Goal: Information Seeking & Learning: Learn about a topic

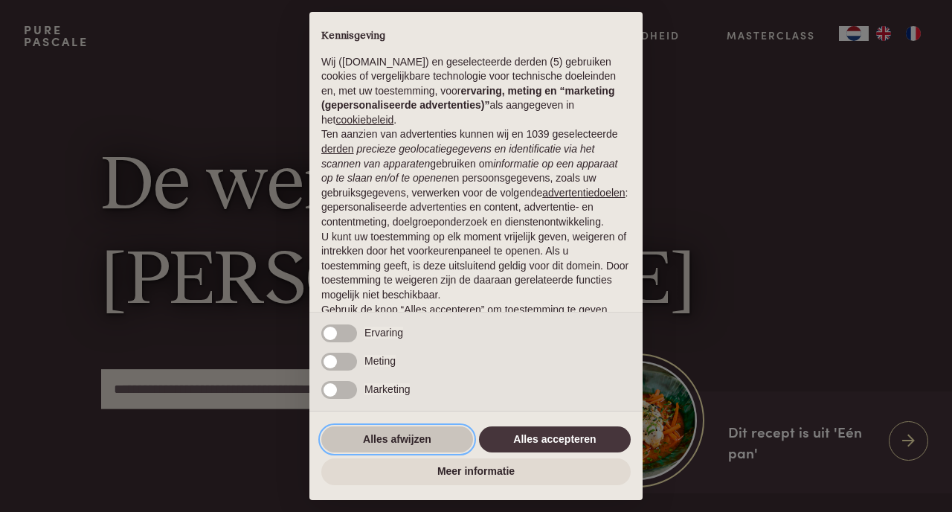
click at [421, 439] on button "Alles afwijzen" at bounding box center [397, 439] width 152 height 27
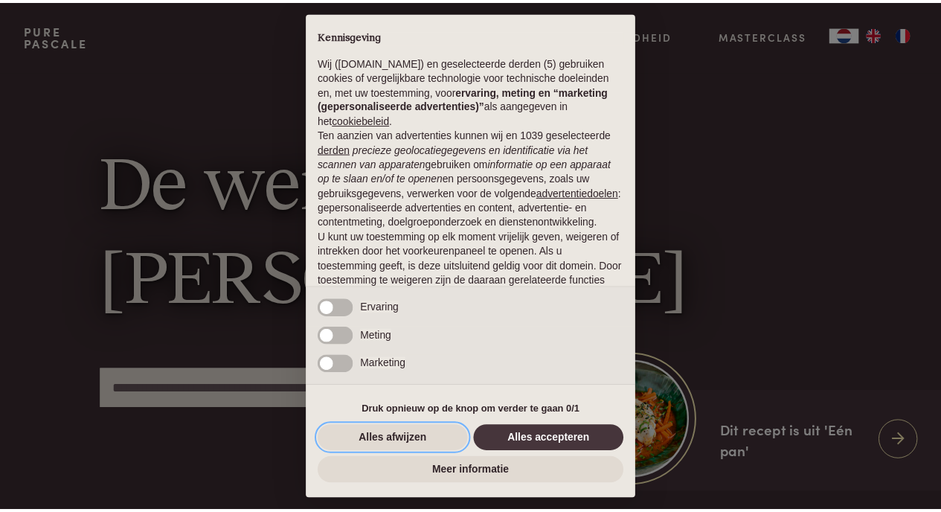
scroll to position [86, 0]
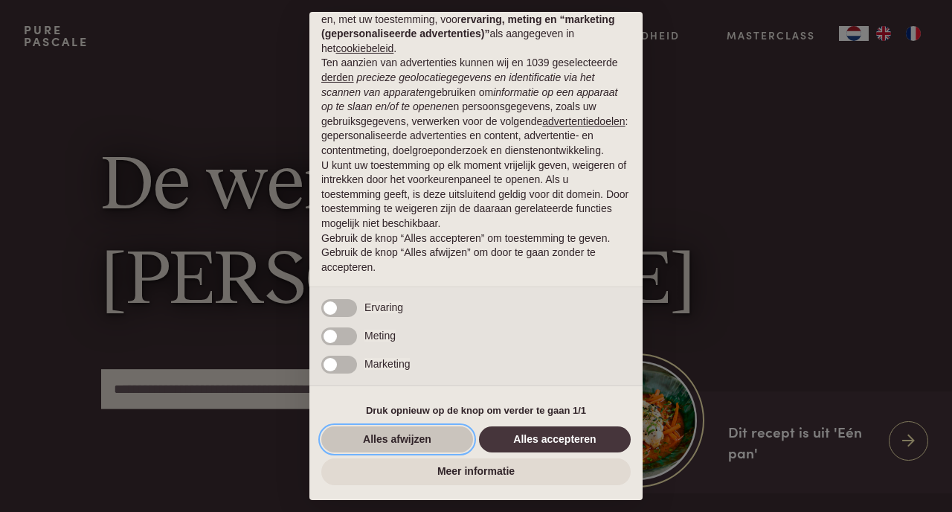
click at [407, 447] on button "Alles afwijzen" at bounding box center [397, 439] width 152 height 27
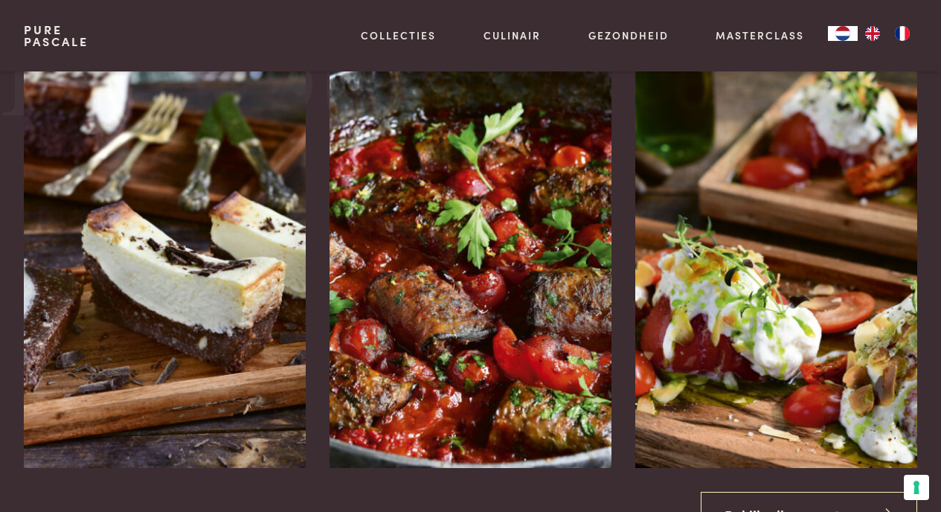
scroll to position [1579, 0]
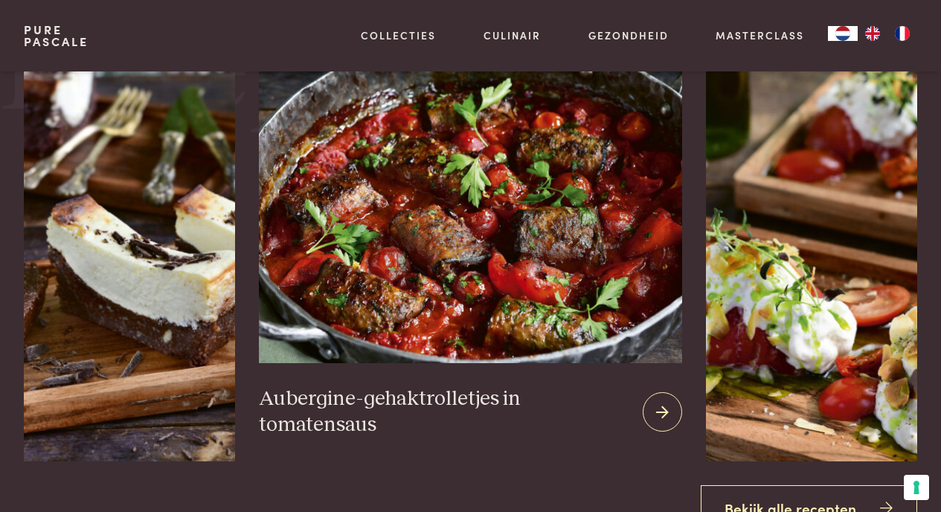
click at [428, 176] on img at bounding box center [470, 188] width 423 height 347
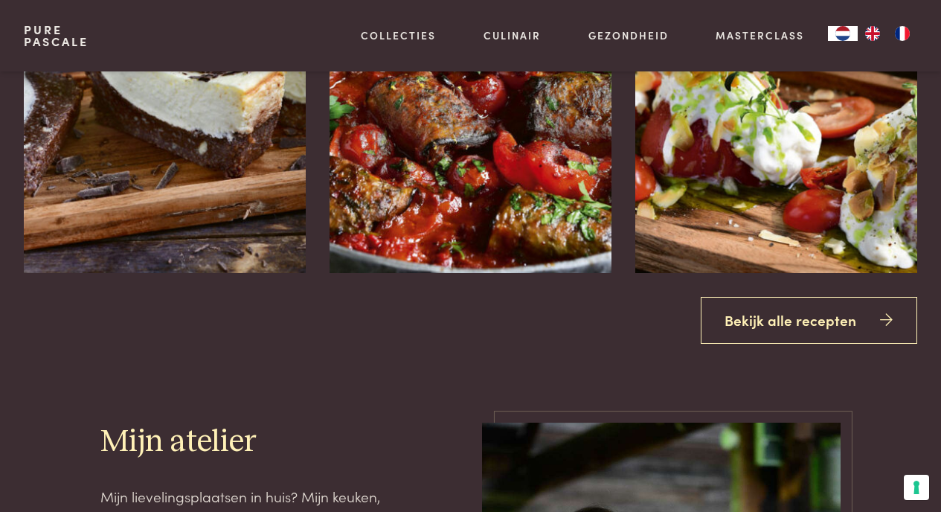
scroll to position [1789, 0]
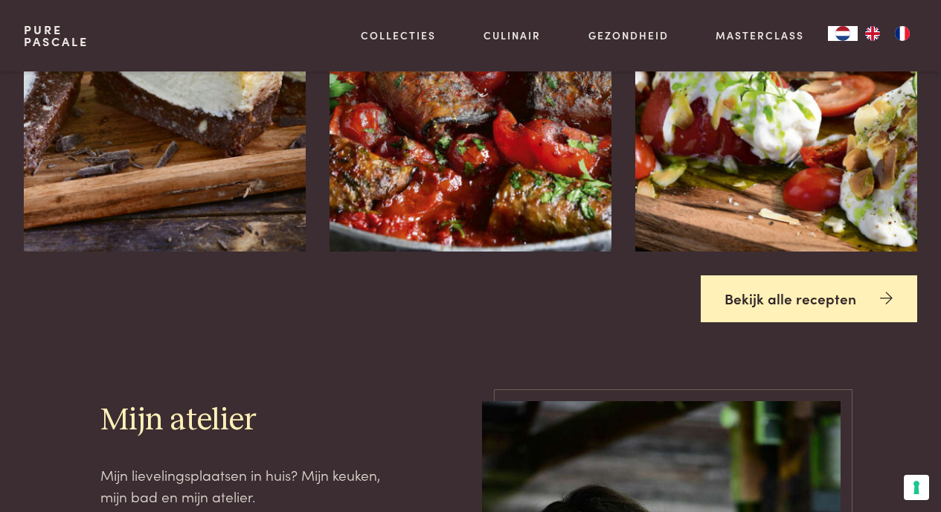
click at [806, 301] on link "Bekijk alle recepten" at bounding box center [809, 298] width 217 height 47
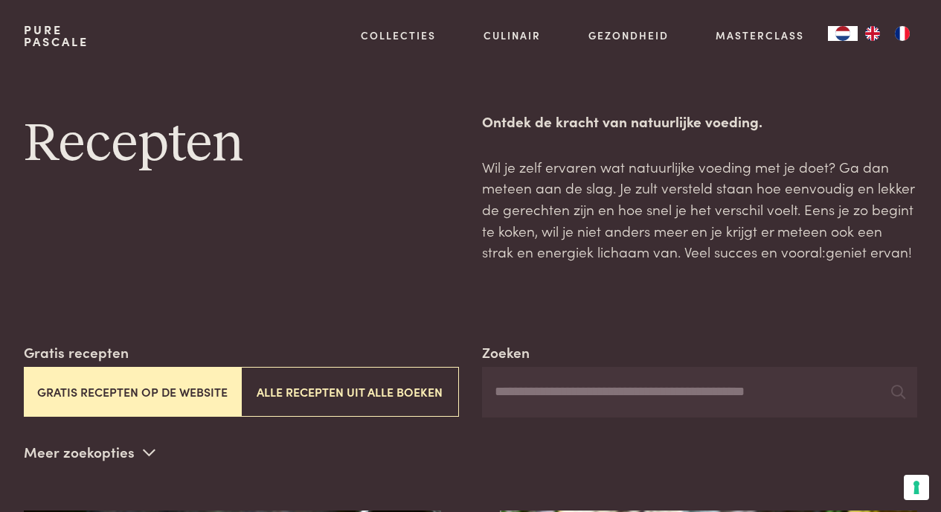
click at [723, 394] on input "Zoeken" at bounding box center [699, 392] width 435 height 51
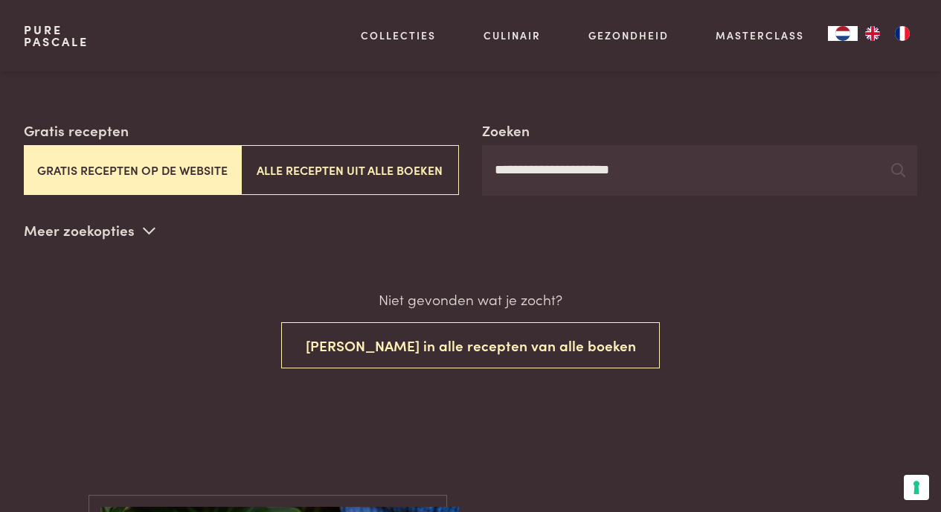
scroll to position [235, 0]
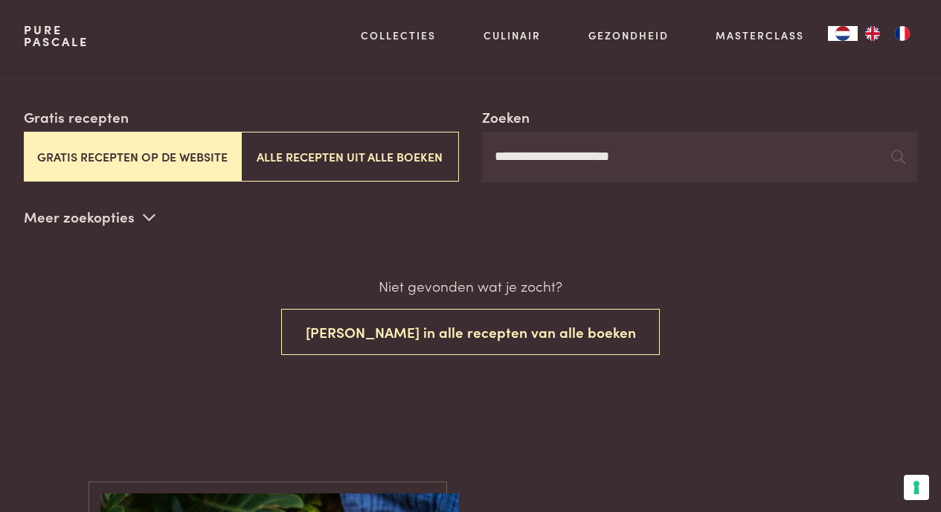
click at [728, 152] on input "**********" at bounding box center [699, 157] width 435 height 51
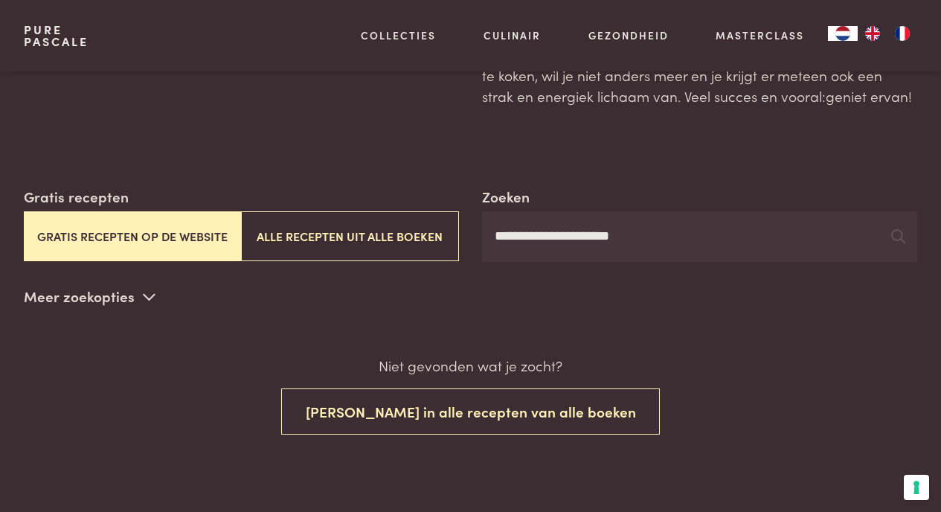
scroll to position [173, 0]
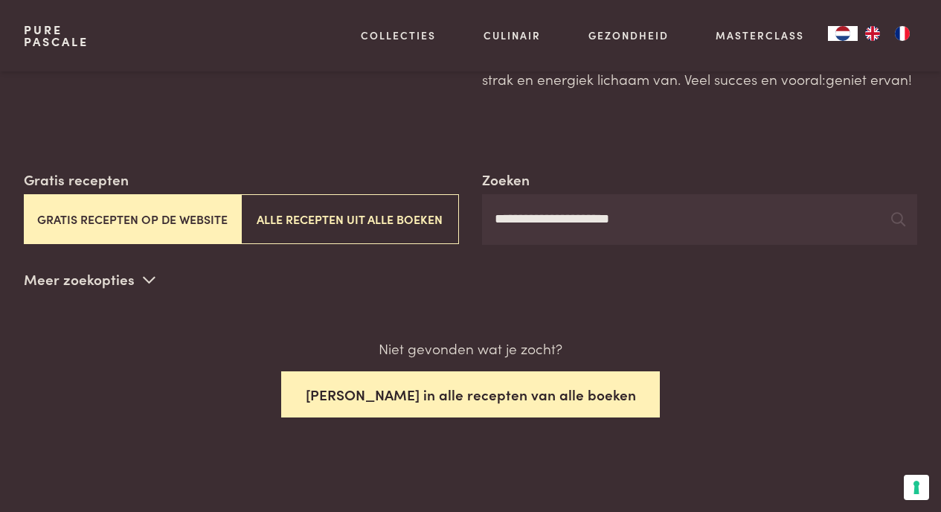
click at [491, 392] on button "[PERSON_NAME] in alle recepten van alle boeken" at bounding box center [470, 394] width 379 height 47
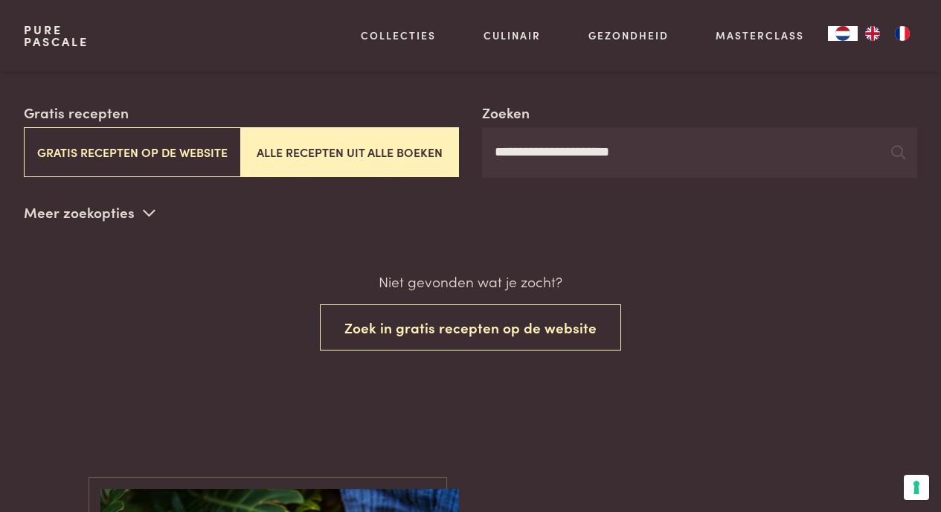
scroll to position [240, 0]
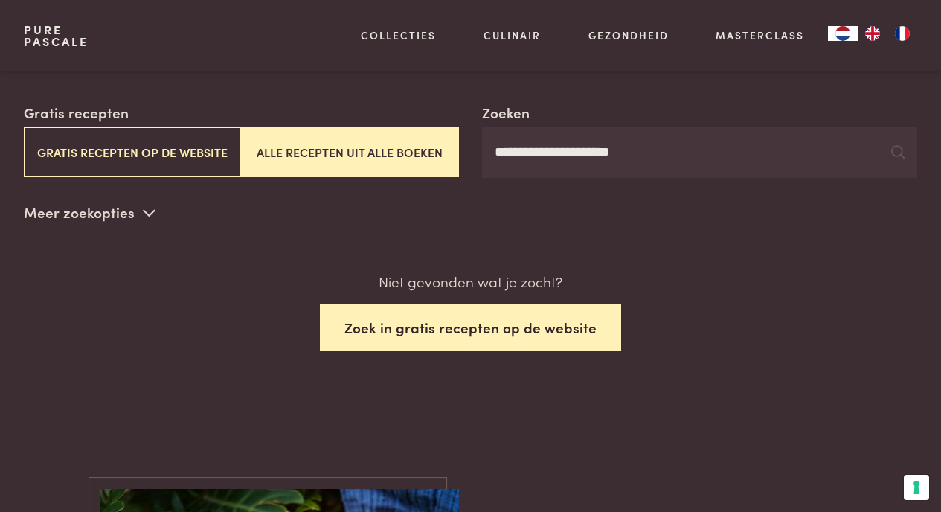
click at [493, 321] on button "Zoek in gratis recepten op de website" at bounding box center [470, 327] width 301 height 47
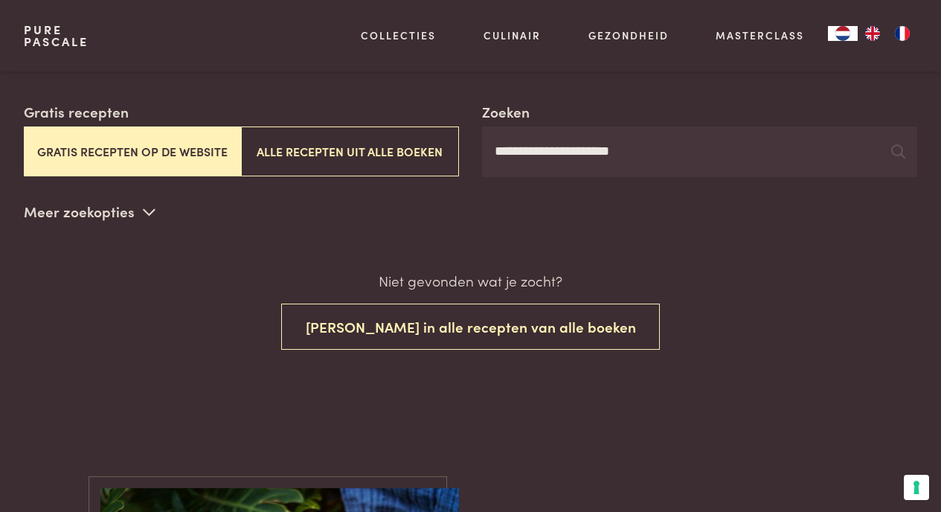
scroll to position [240, 0]
drag, startPoint x: 641, startPoint y: 159, endPoint x: 576, endPoint y: 158, distance: 65.5
click at [576, 158] on input "**********" at bounding box center [699, 152] width 435 height 51
drag, startPoint x: 576, startPoint y: 158, endPoint x: 497, endPoint y: 157, distance: 78.9
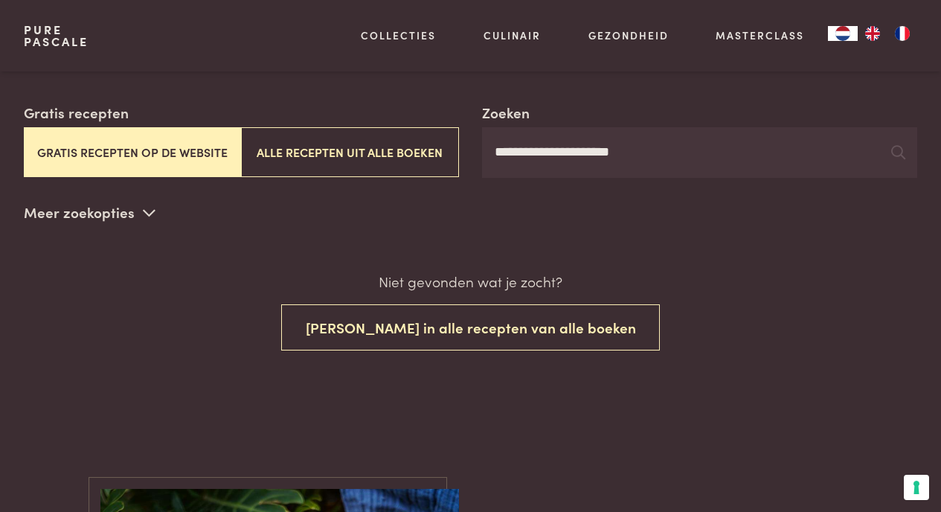
click at [497, 157] on input "**********" at bounding box center [699, 152] width 435 height 51
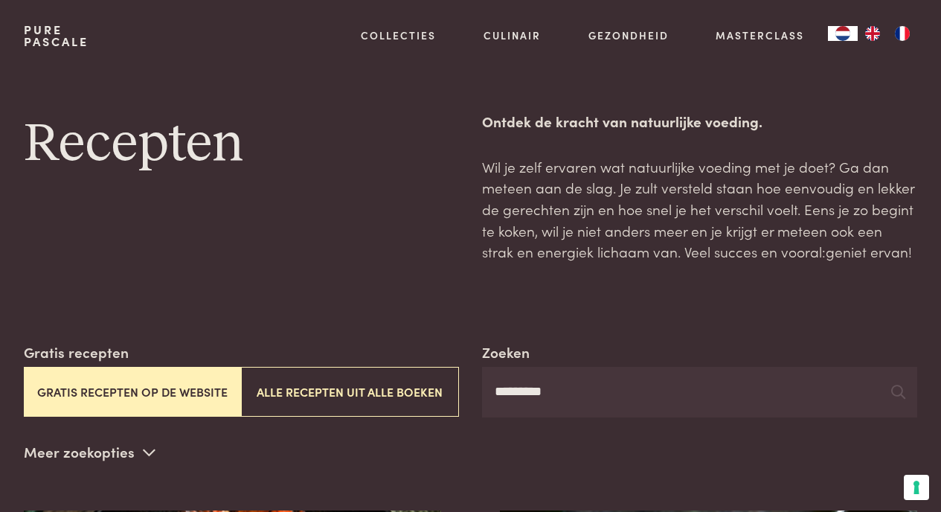
drag, startPoint x: 565, startPoint y: 397, endPoint x: 499, endPoint y: 395, distance: 66.2
click at [499, 395] on input "*********" at bounding box center [699, 392] width 435 height 51
type input "*"
type input "*********"
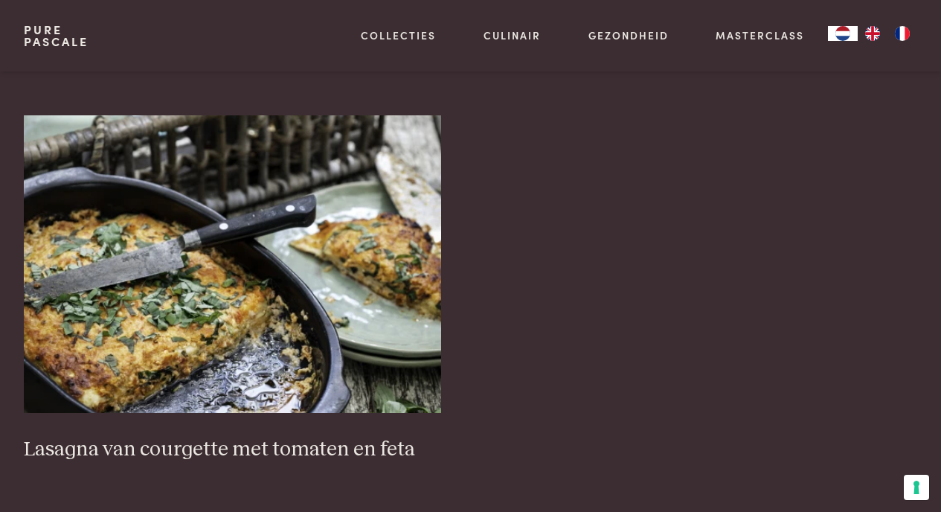
scroll to position [388, 0]
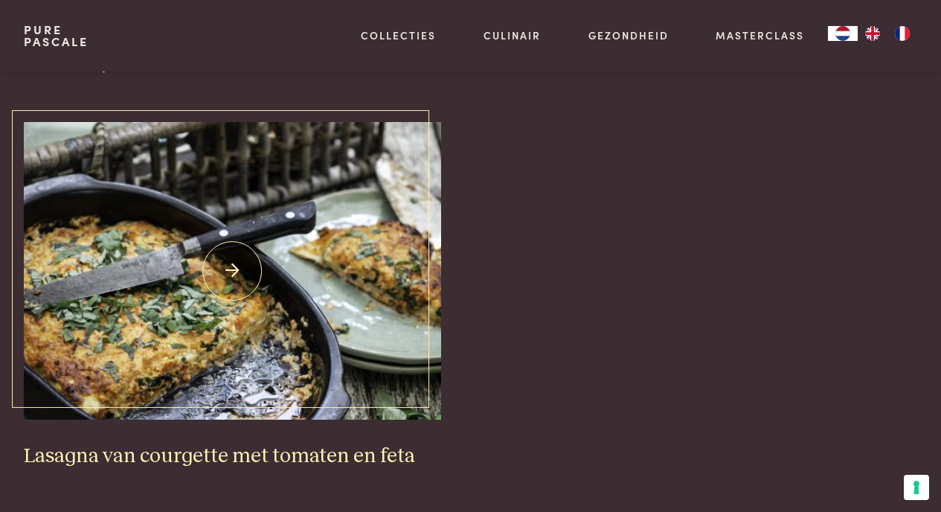
click at [236, 349] on img at bounding box center [232, 271] width 417 height 298
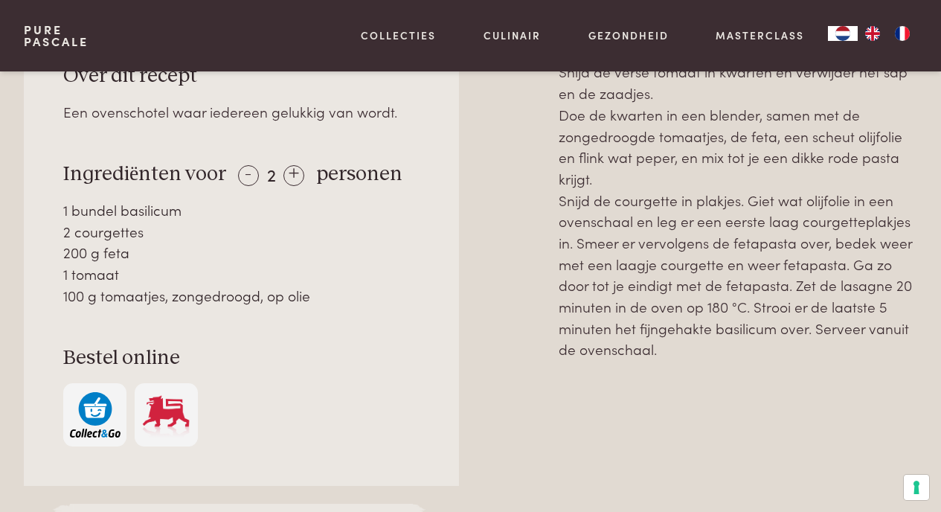
scroll to position [648, 0]
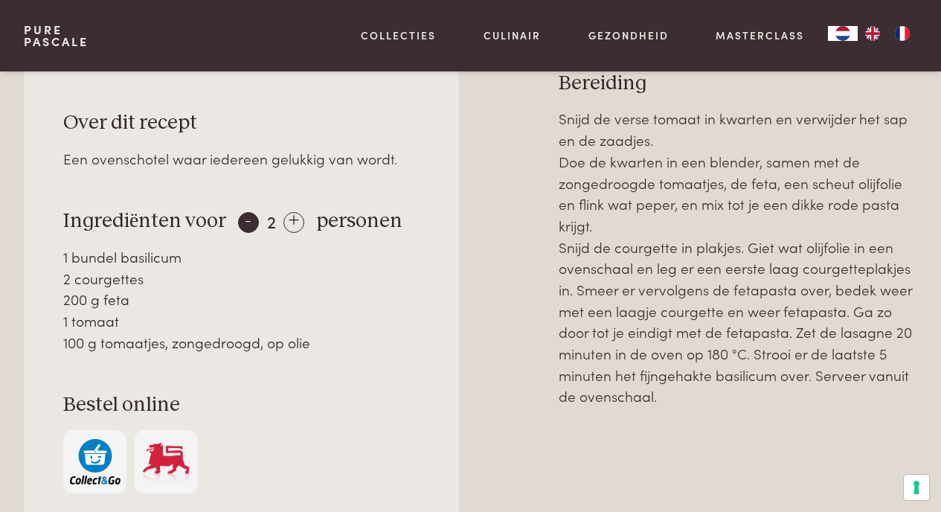
click at [243, 222] on div "-" at bounding box center [248, 222] width 21 height 21
